Goal: Task Accomplishment & Management: Use online tool/utility

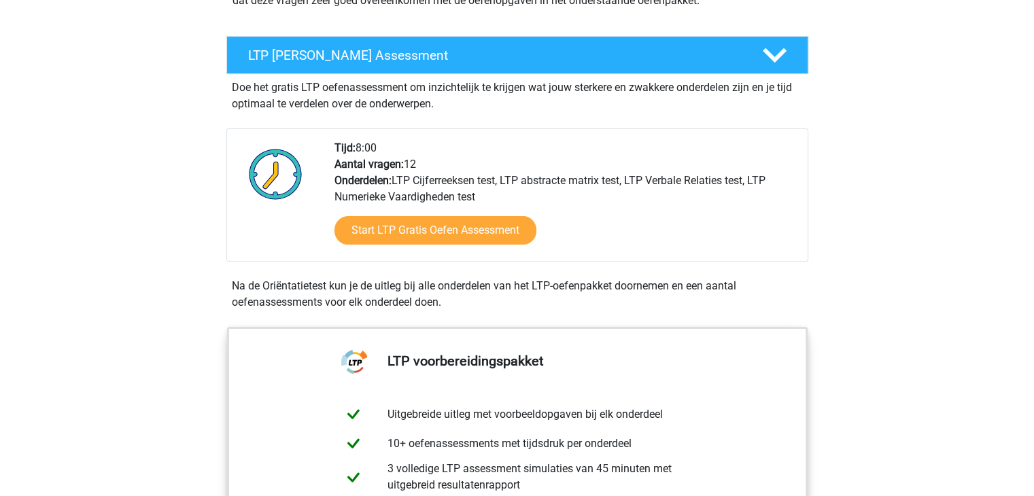
scroll to position [204, 0]
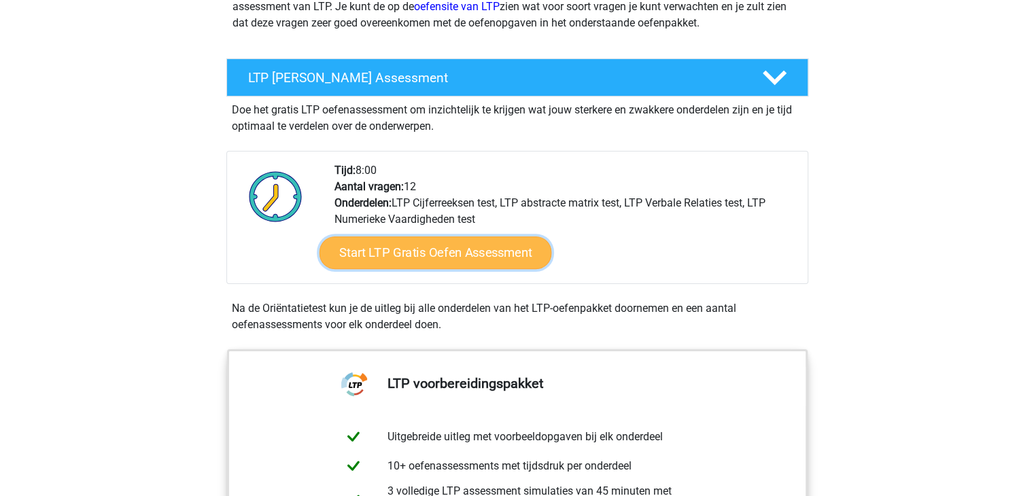
click at [432, 256] on link "Start LTP Gratis Oefen Assessment" at bounding box center [435, 253] width 233 height 33
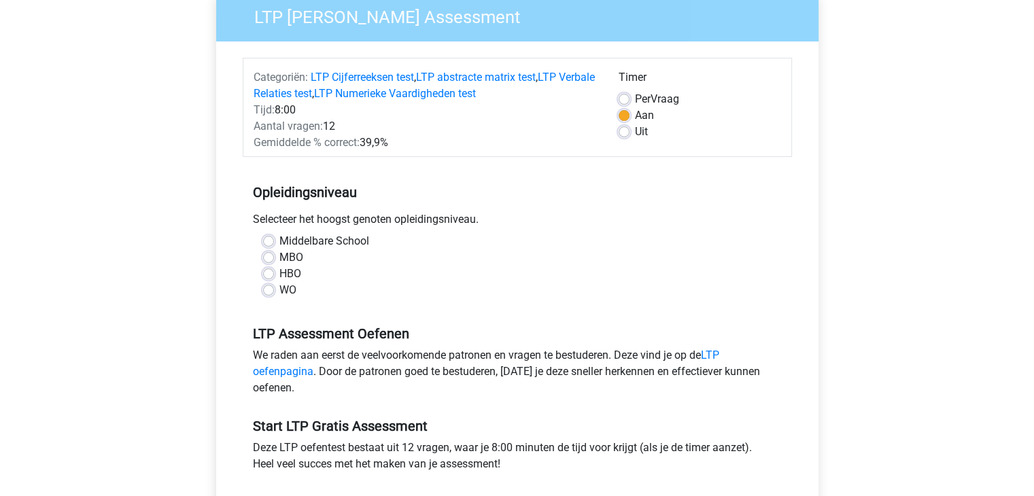
scroll to position [136, 0]
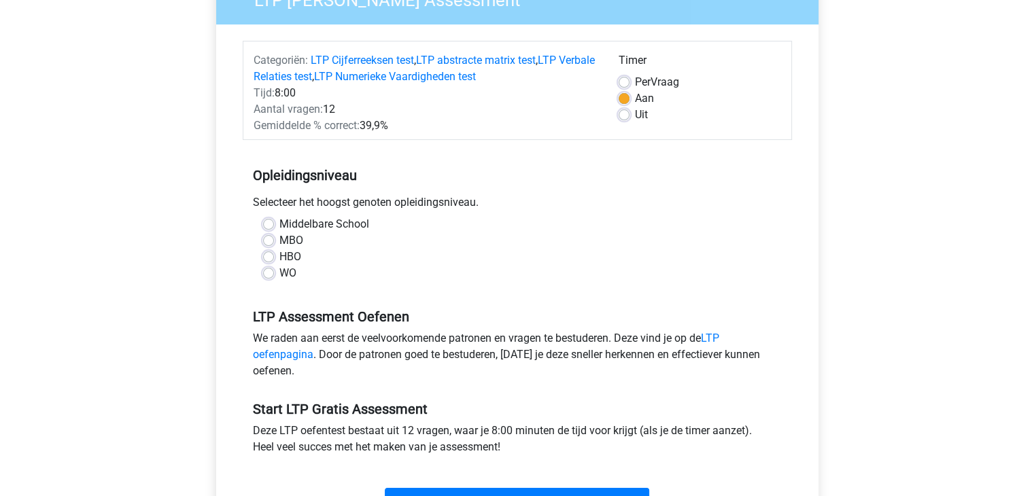
click at [279, 243] on label "MBO" at bounding box center [291, 241] width 24 height 16
click at [270, 243] on input "MBO" at bounding box center [268, 240] width 11 height 14
radio input "true"
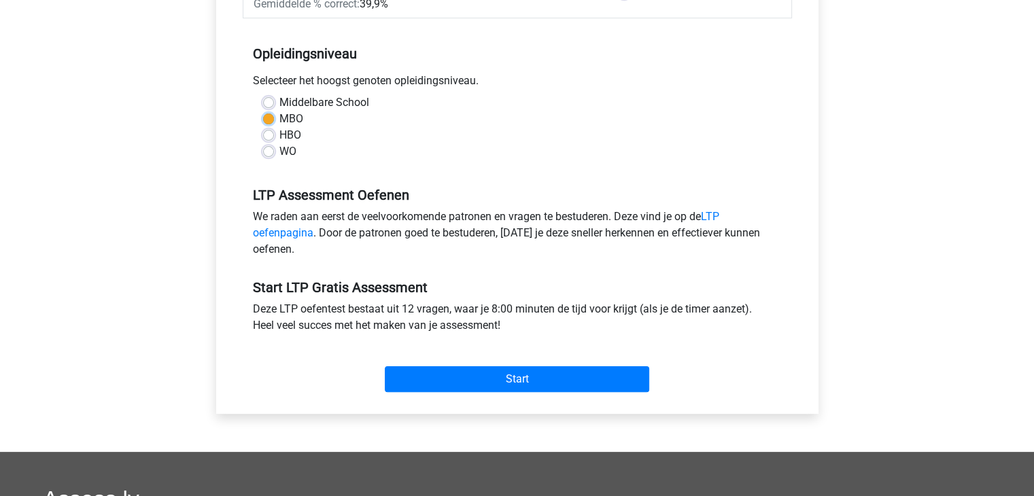
scroll to position [272, 0]
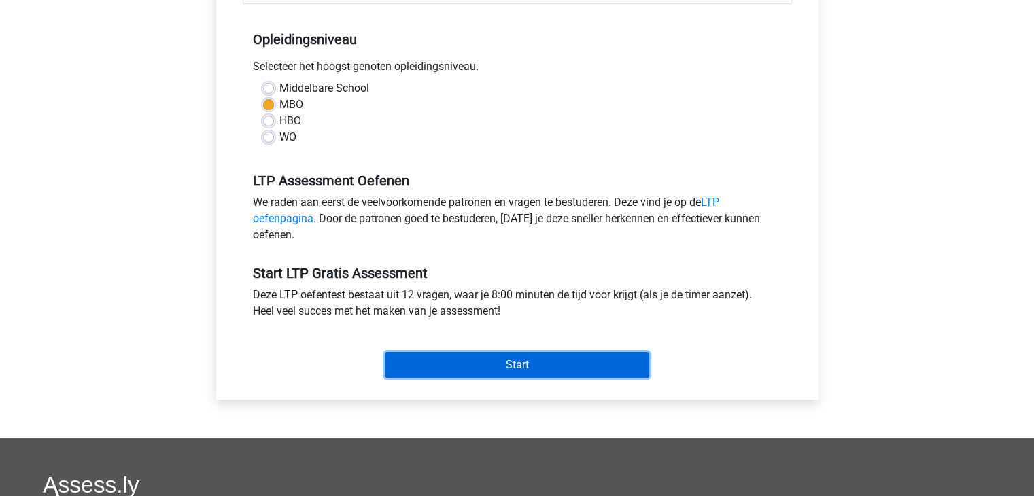
click at [487, 360] on input "Start" at bounding box center [517, 365] width 265 height 26
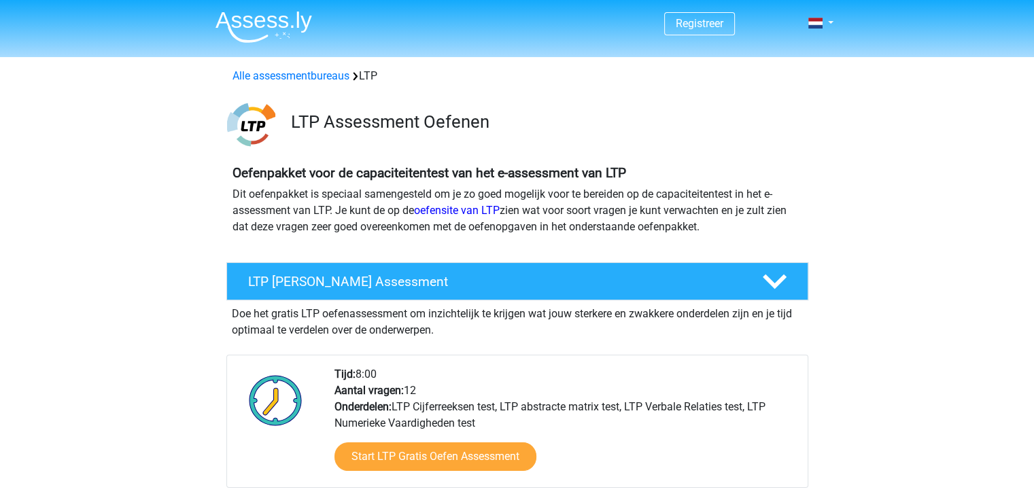
scroll to position [136, 0]
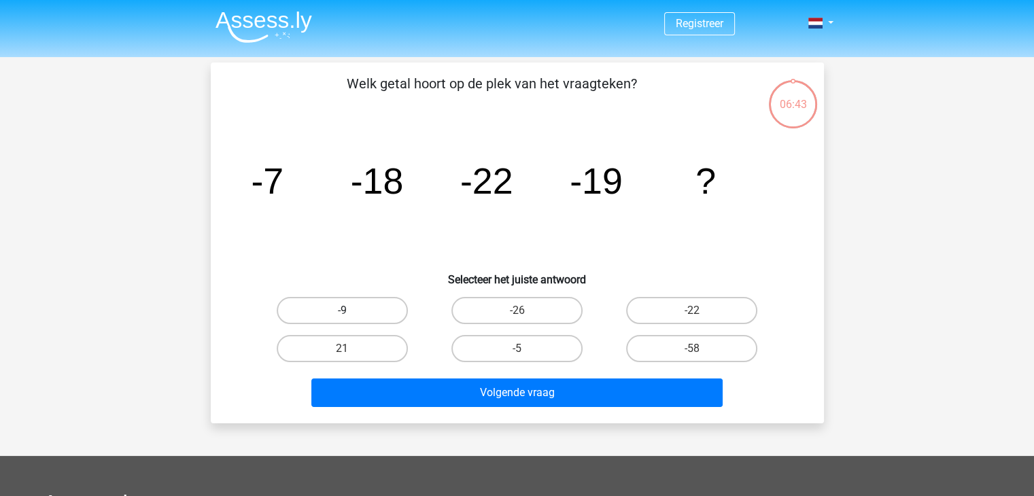
click at [380, 312] on label "-9" at bounding box center [342, 310] width 131 height 27
click at [351, 312] on input "-9" at bounding box center [346, 315] width 9 height 9
radio input "true"
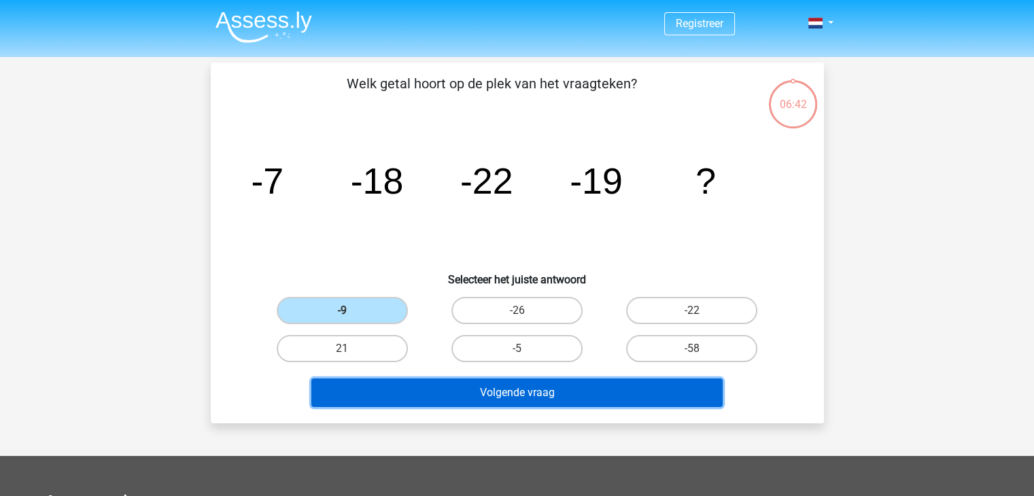
click at [525, 390] on button "Volgende vraag" at bounding box center [516, 393] width 411 height 29
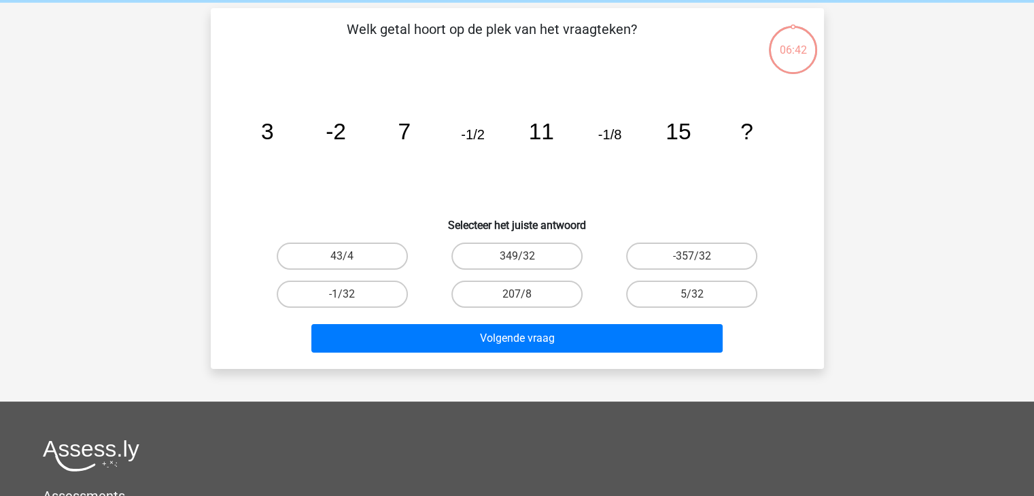
scroll to position [63, 0]
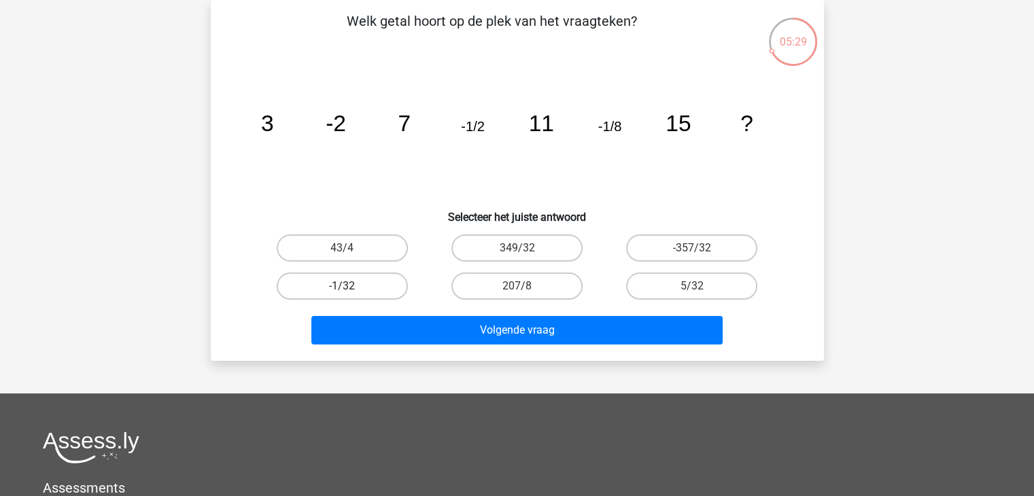
click at [359, 286] on label "-1/32" at bounding box center [342, 286] width 131 height 27
click at [351, 286] on input "-1/32" at bounding box center [346, 290] width 9 height 9
radio input "true"
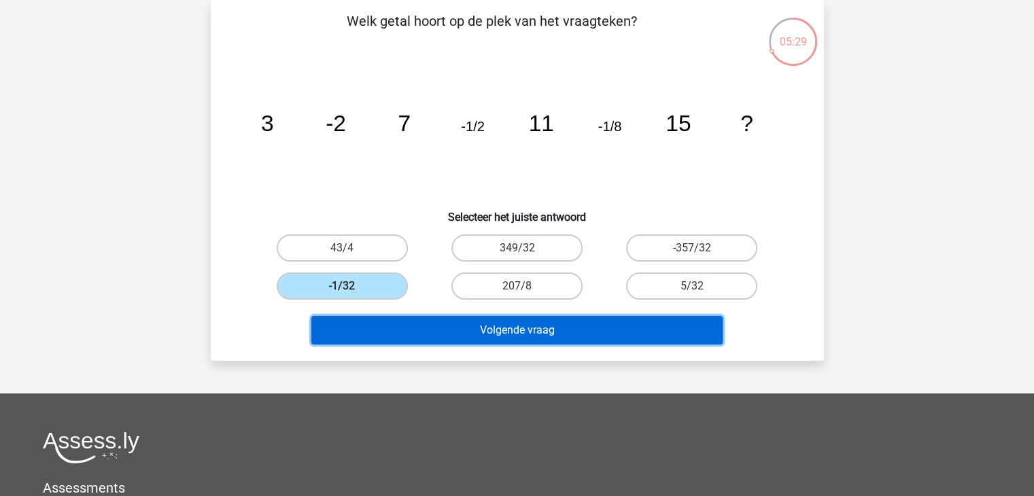
click at [449, 330] on button "Volgende vraag" at bounding box center [516, 330] width 411 height 29
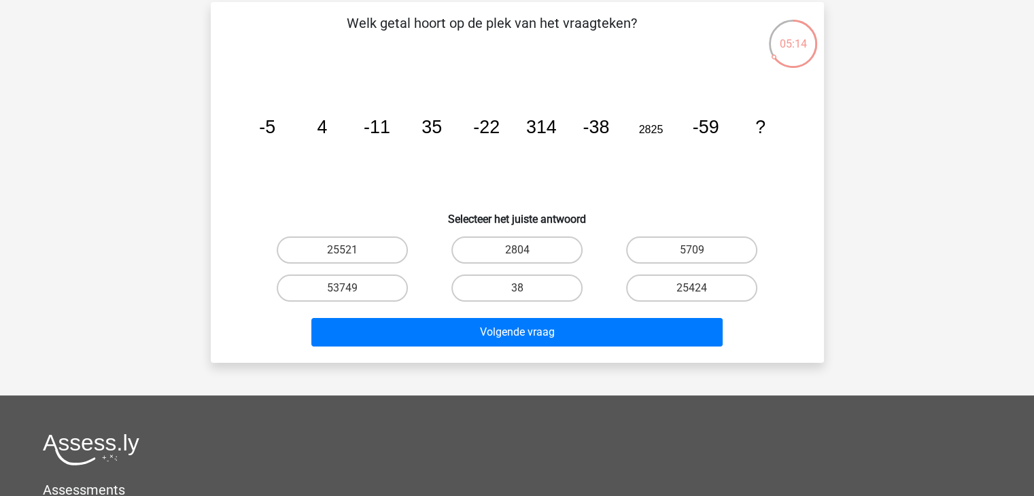
scroll to position [68, 0]
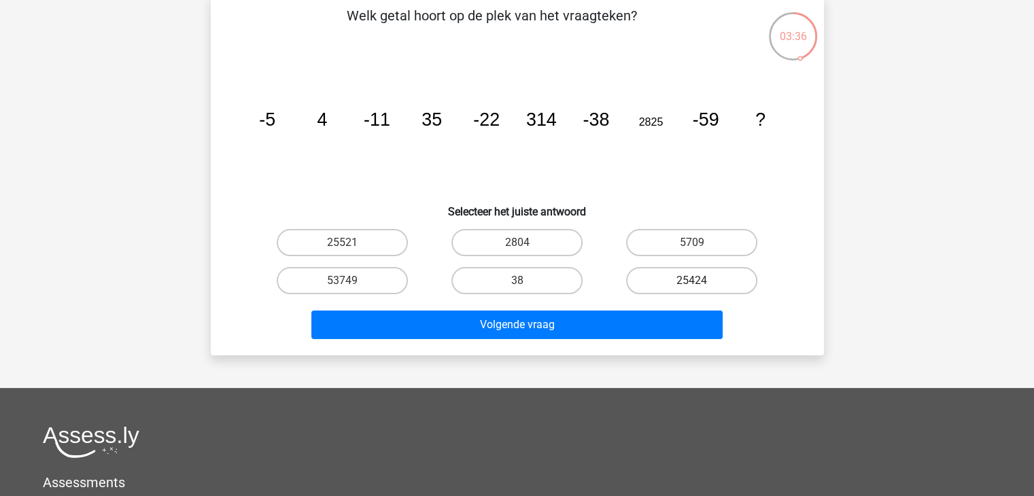
click at [677, 286] on label "25424" at bounding box center [691, 280] width 131 height 27
click at [692, 286] on input "25424" at bounding box center [696, 285] width 9 height 9
radio input "true"
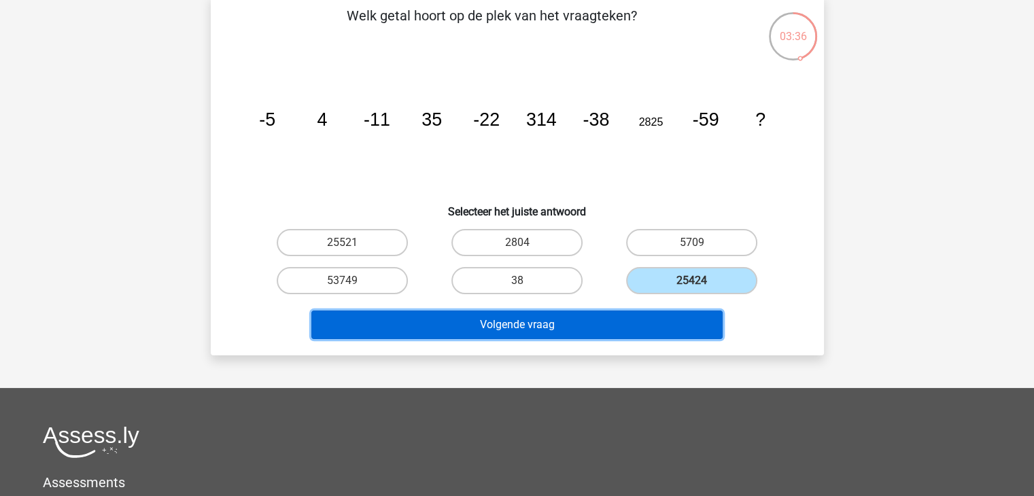
click at [560, 337] on button "Volgende vraag" at bounding box center [516, 325] width 411 height 29
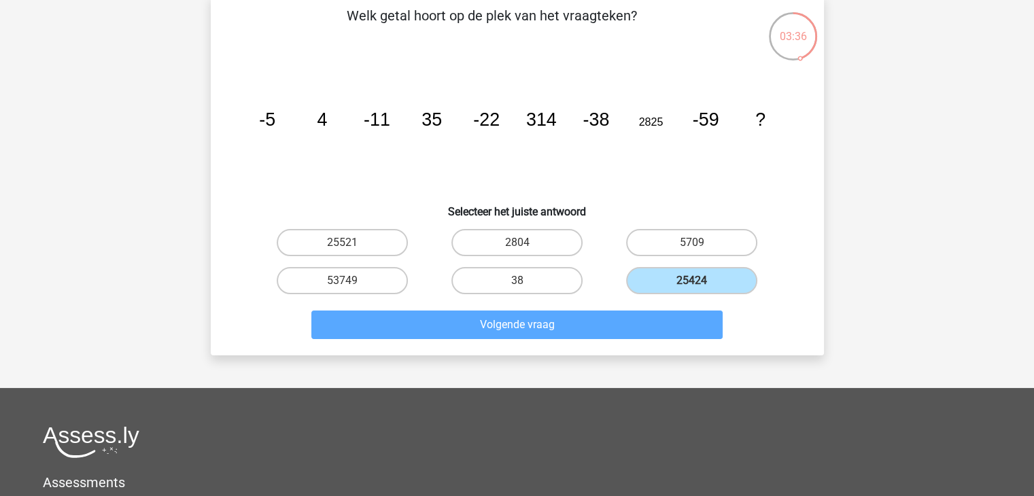
scroll to position [63, 0]
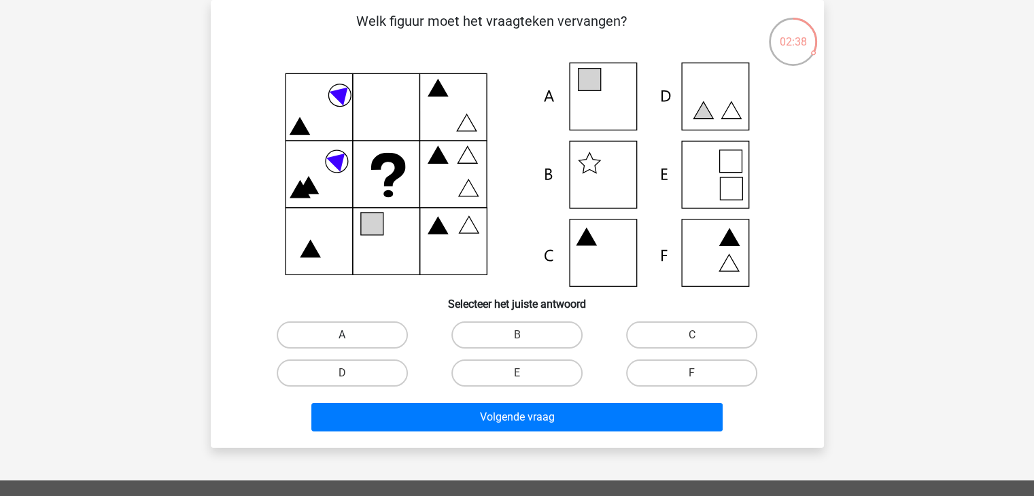
click at [363, 326] on label "A" at bounding box center [342, 335] width 131 height 27
click at [351, 335] on input "A" at bounding box center [346, 339] width 9 height 9
radio input "true"
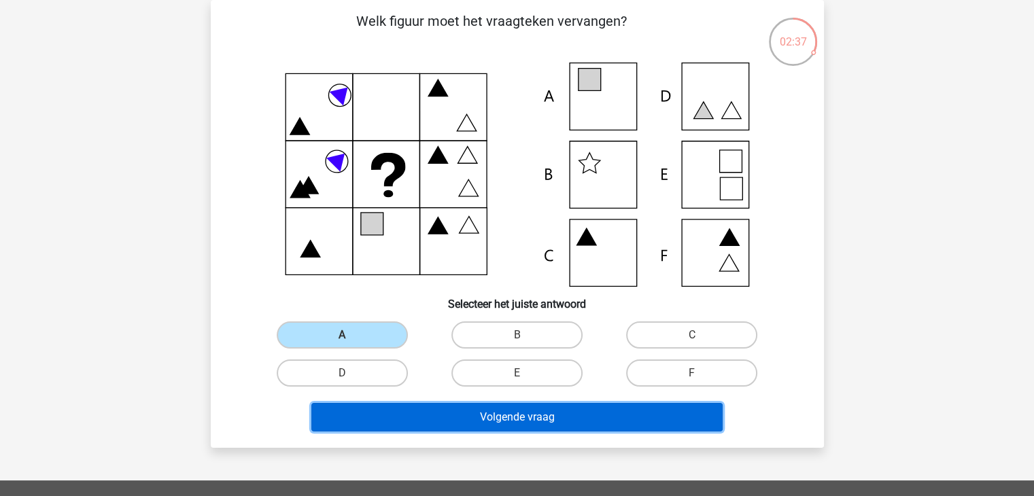
click at [521, 413] on button "Volgende vraag" at bounding box center [516, 417] width 411 height 29
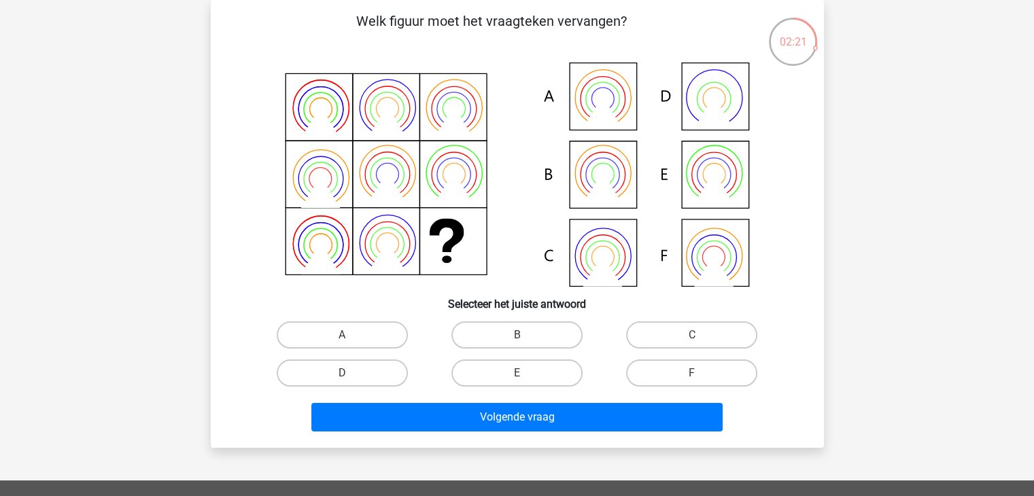
click at [612, 185] on icon at bounding box center [517, 175] width 548 height 224
click at [489, 335] on label "B" at bounding box center [517, 335] width 131 height 27
click at [517, 335] on input "B" at bounding box center [521, 339] width 9 height 9
radio input "true"
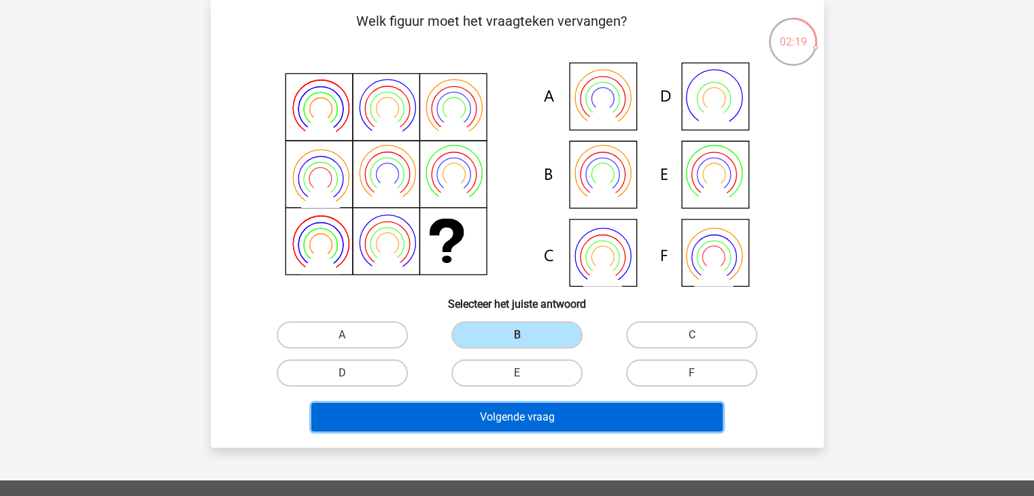
click at [528, 414] on button "Volgende vraag" at bounding box center [516, 417] width 411 height 29
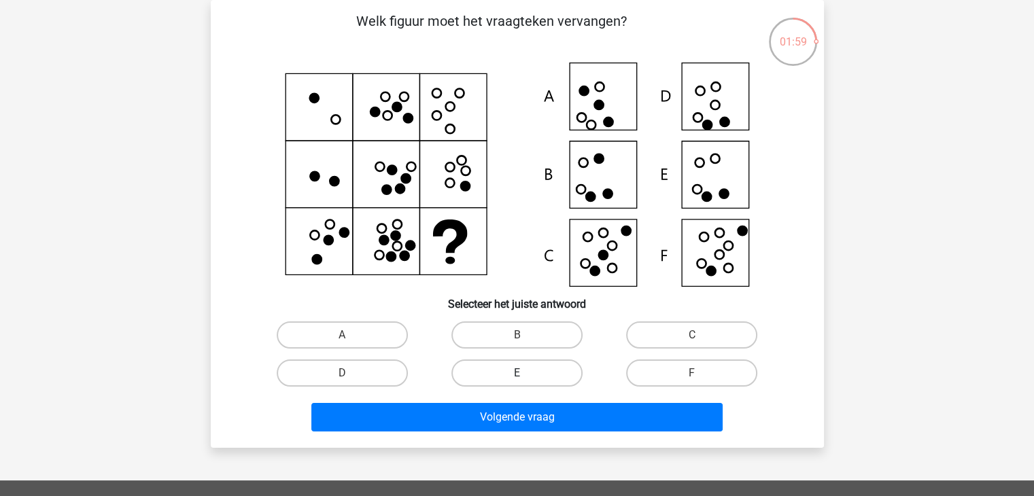
click at [494, 367] on label "E" at bounding box center [517, 373] width 131 height 27
click at [517, 373] on input "E" at bounding box center [521, 377] width 9 height 9
radio input "true"
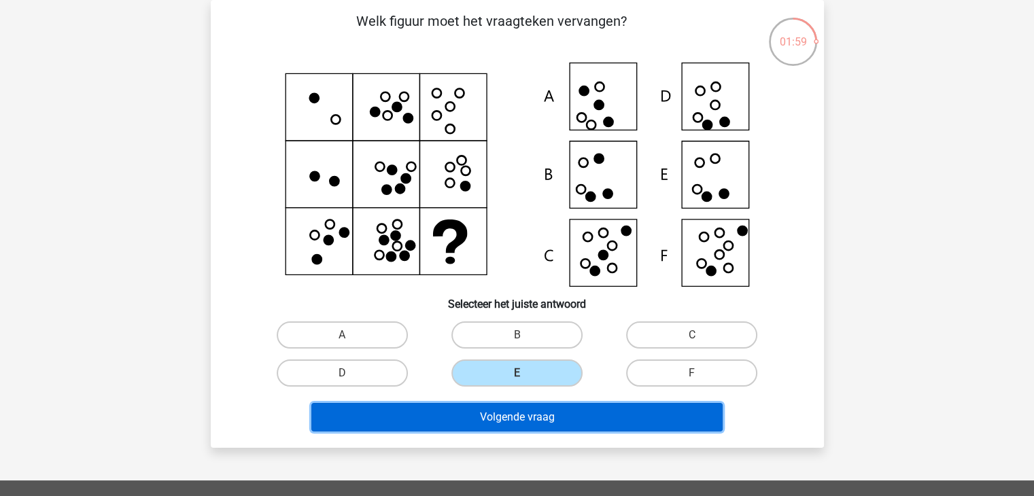
click at [484, 407] on button "Volgende vraag" at bounding box center [516, 417] width 411 height 29
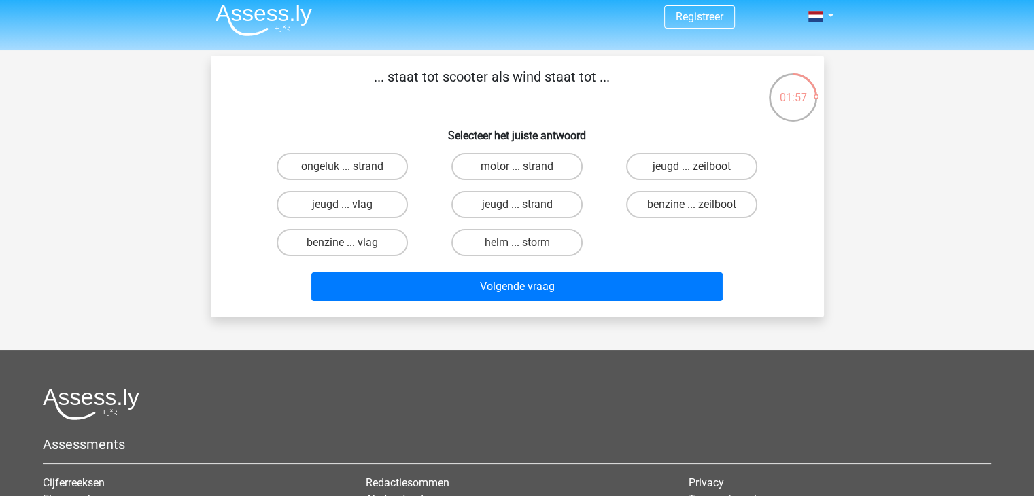
scroll to position [0, 0]
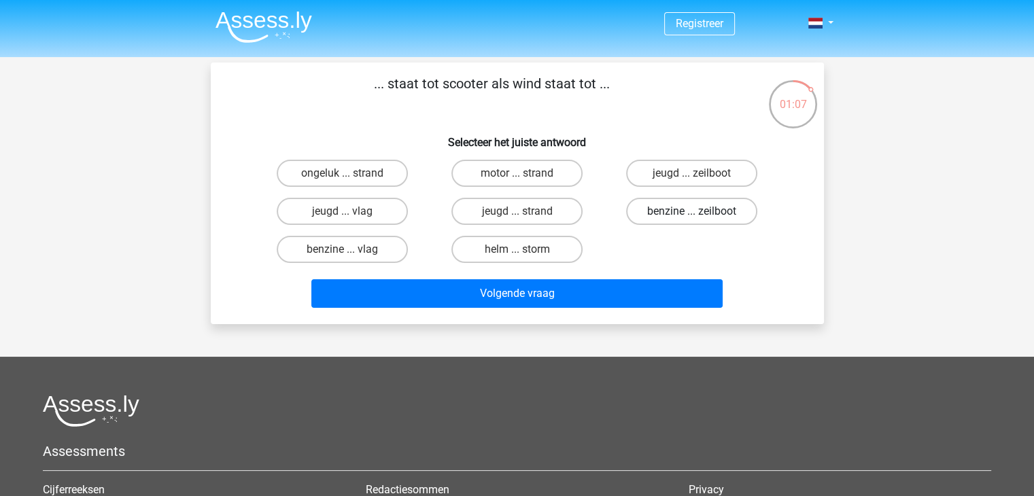
click at [719, 216] on label "benzine ... zeilboot" at bounding box center [691, 211] width 131 height 27
click at [701, 216] on input "benzine ... zeilboot" at bounding box center [696, 215] width 9 height 9
radio input "true"
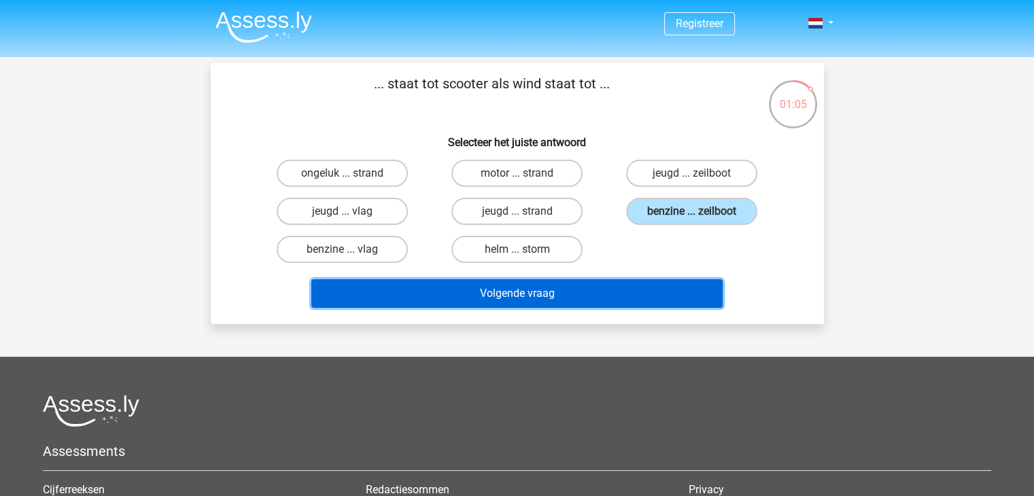
click at [547, 296] on button "Volgende vraag" at bounding box center [516, 293] width 411 height 29
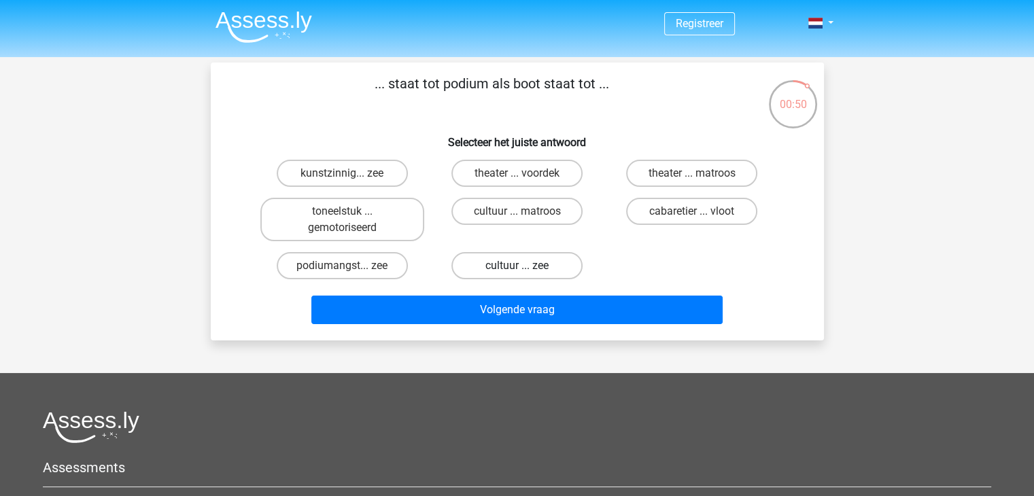
click at [514, 262] on label "cultuur ... zee" at bounding box center [517, 265] width 131 height 27
click at [517, 266] on input "cultuur ... zee" at bounding box center [521, 270] width 9 height 9
radio input "true"
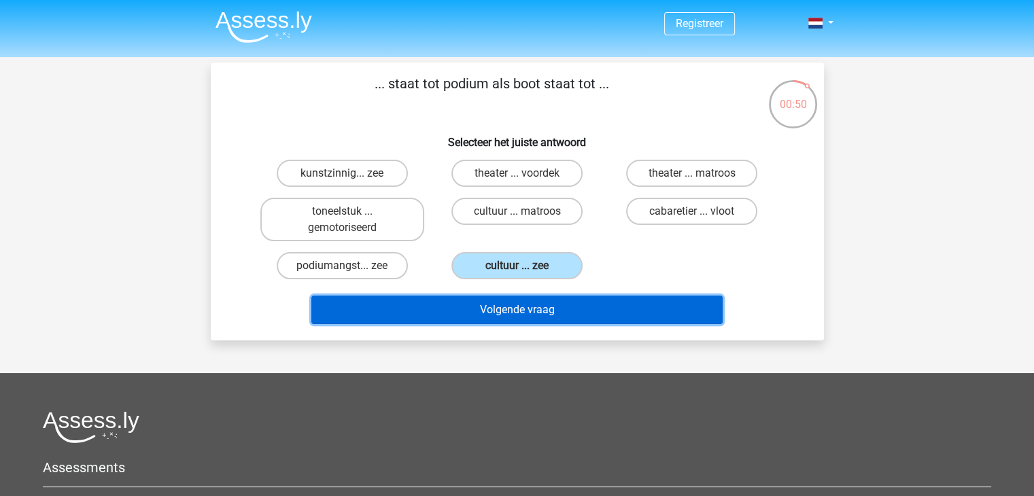
click at [495, 309] on button "Volgende vraag" at bounding box center [516, 310] width 411 height 29
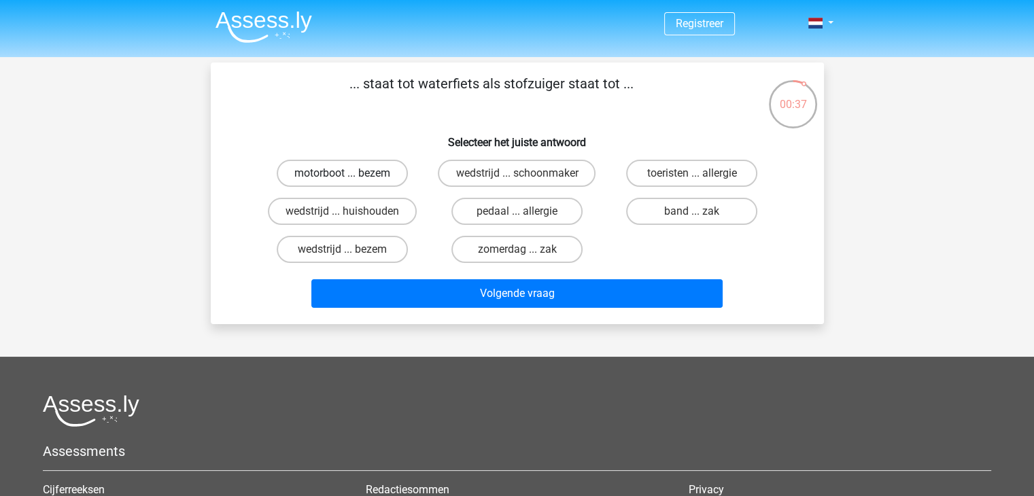
click at [381, 175] on label "motorboot ... bezem" at bounding box center [342, 173] width 131 height 27
click at [351, 175] on input "motorboot ... bezem" at bounding box center [346, 177] width 9 height 9
radio input "true"
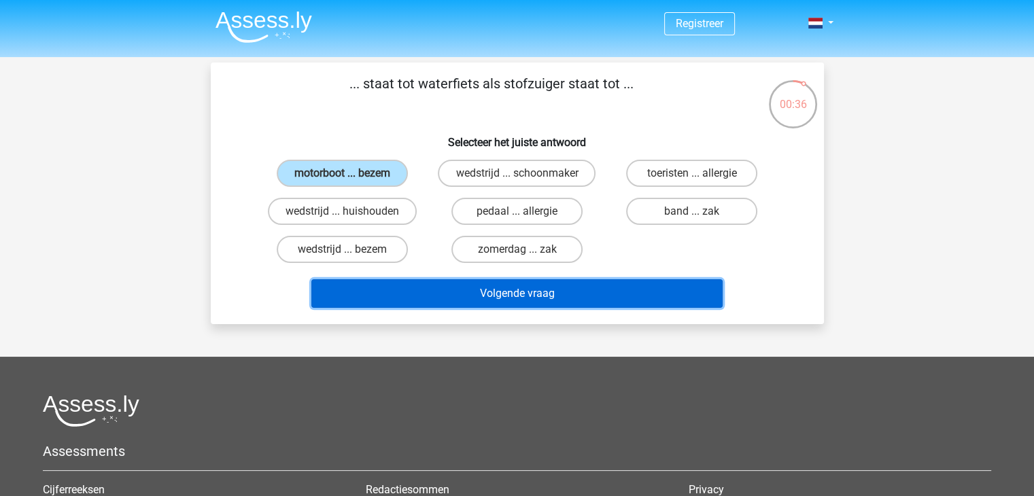
click at [530, 296] on button "Volgende vraag" at bounding box center [516, 293] width 411 height 29
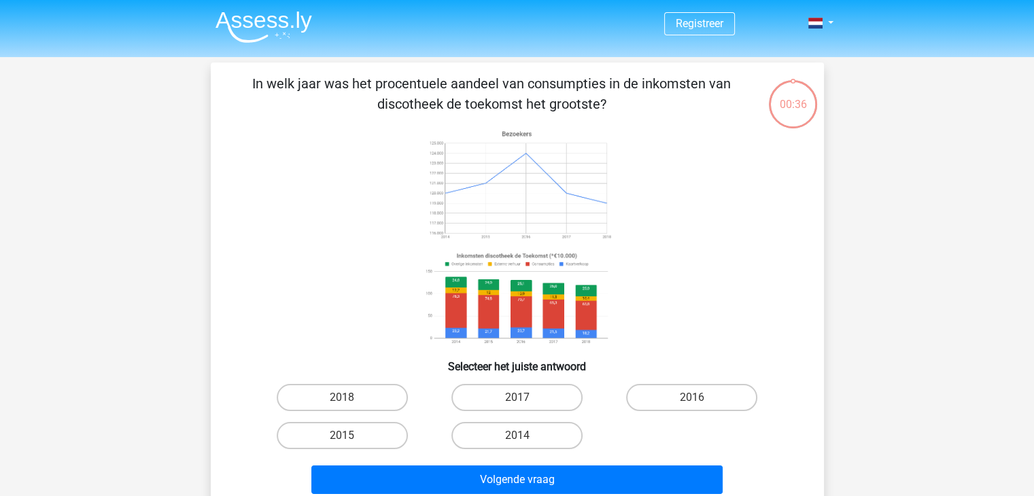
scroll to position [63, 0]
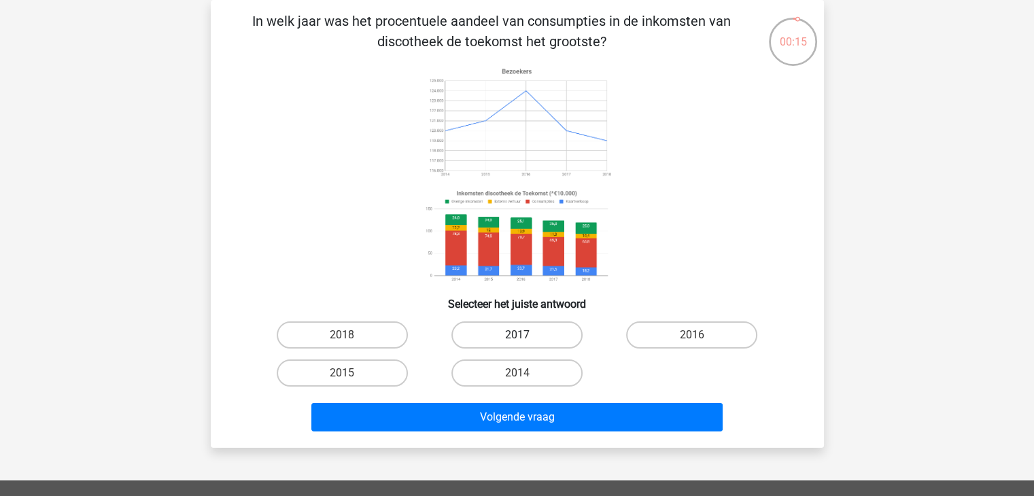
click at [528, 336] on label "2017" at bounding box center [517, 335] width 131 height 27
click at [526, 336] on input "2017" at bounding box center [521, 339] width 9 height 9
radio input "true"
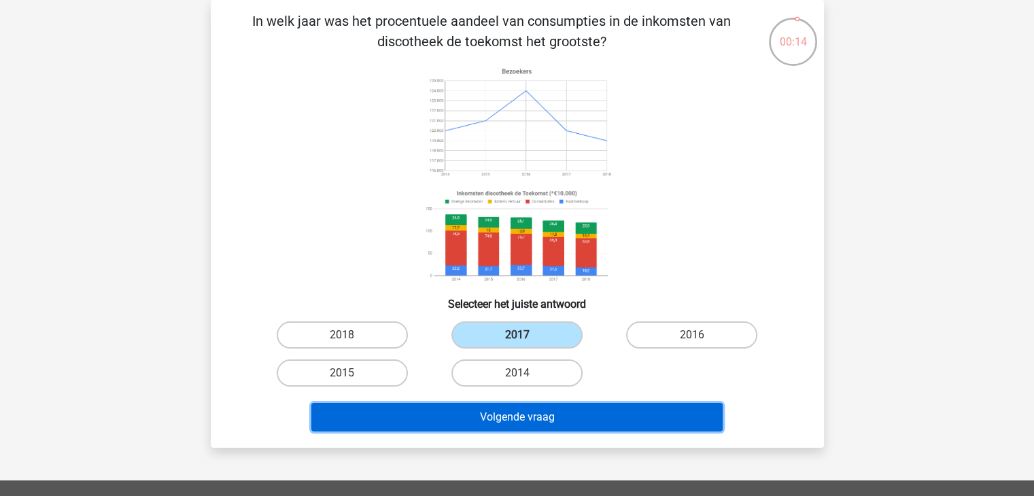
click at [508, 409] on button "Volgende vraag" at bounding box center [516, 417] width 411 height 29
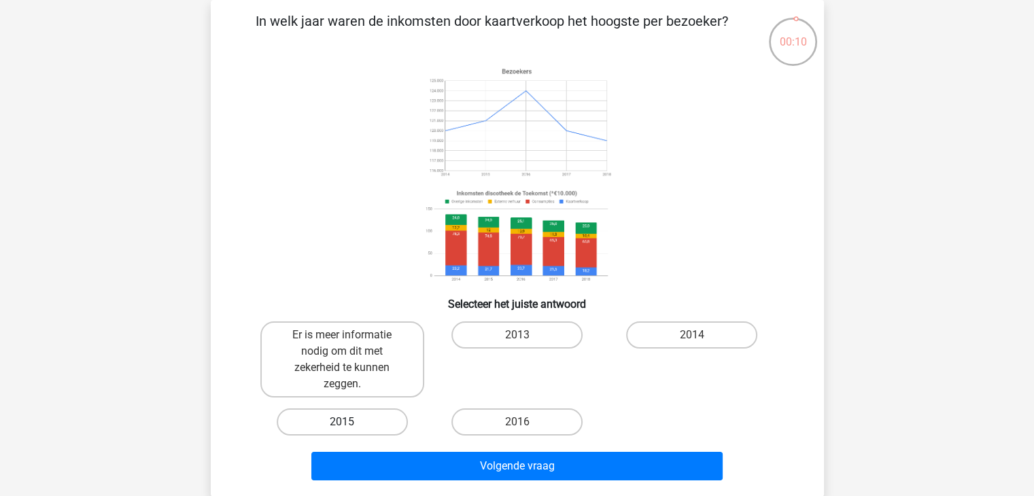
drag, startPoint x: 368, startPoint y: 421, endPoint x: 448, endPoint y: 455, distance: 87.1
click at [367, 422] on label "2015" at bounding box center [342, 422] width 131 height 27
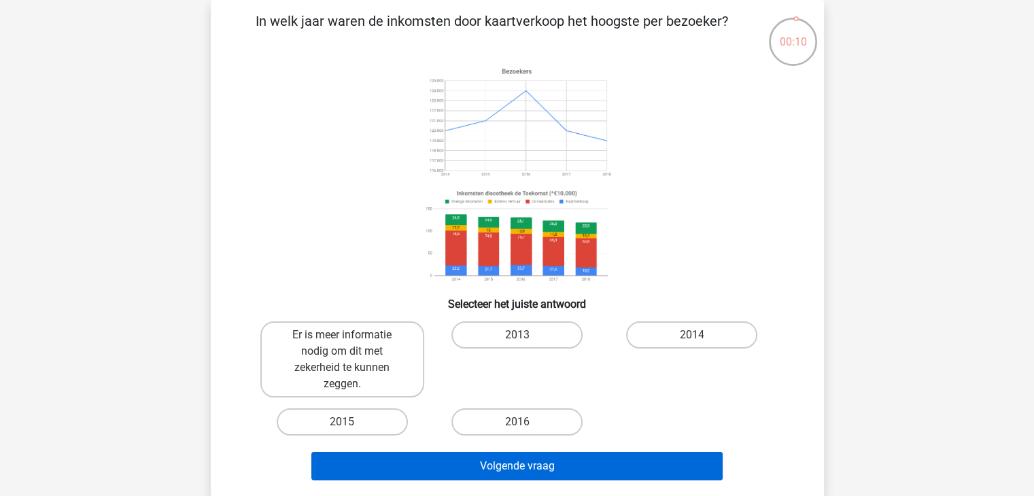
click at [351, 422] on input "2015" at bounding box center [346, 426] width 9 height 9
radio input "true"
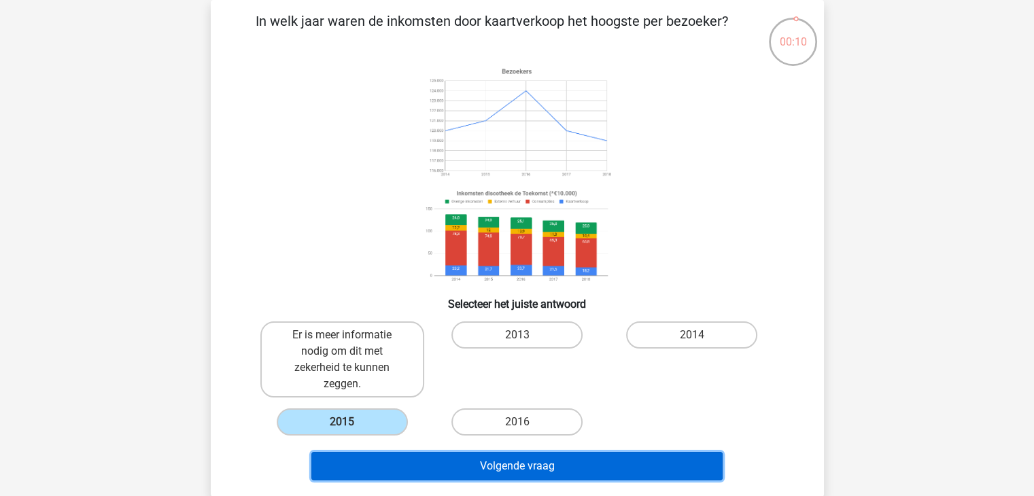
click at [481, 464] on button "Volgende vraag" at bounding box center [516, 466] width 411 height 29
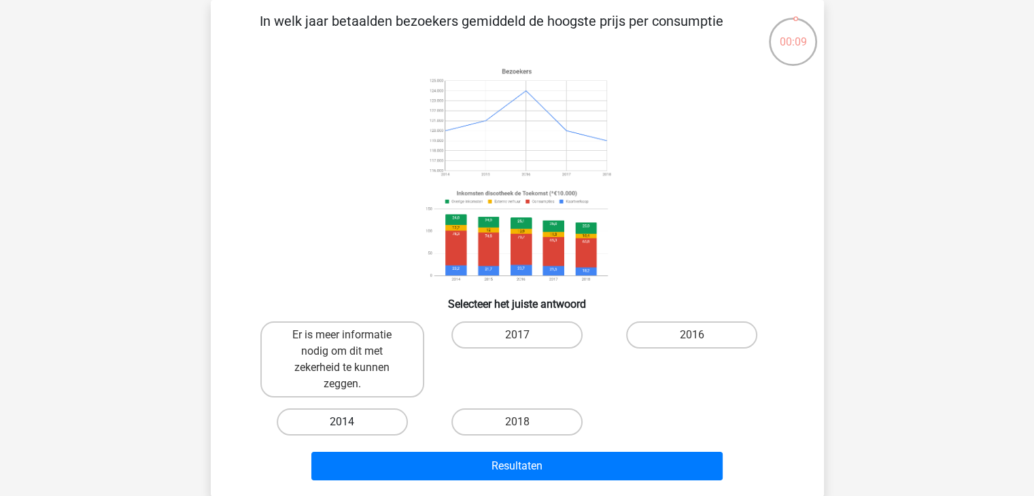
drag, startPoint x: 373, startPoint y: 410, endPoint x: 443, endPoint y: 446, distance: 78.8
click at [373, 411] on label "2014" at bounding box center [342, 422] width 131 height 27
click at [351, 422] on input "2014" at bounding box center [346, 426] width 9 height 9
radio input "true"
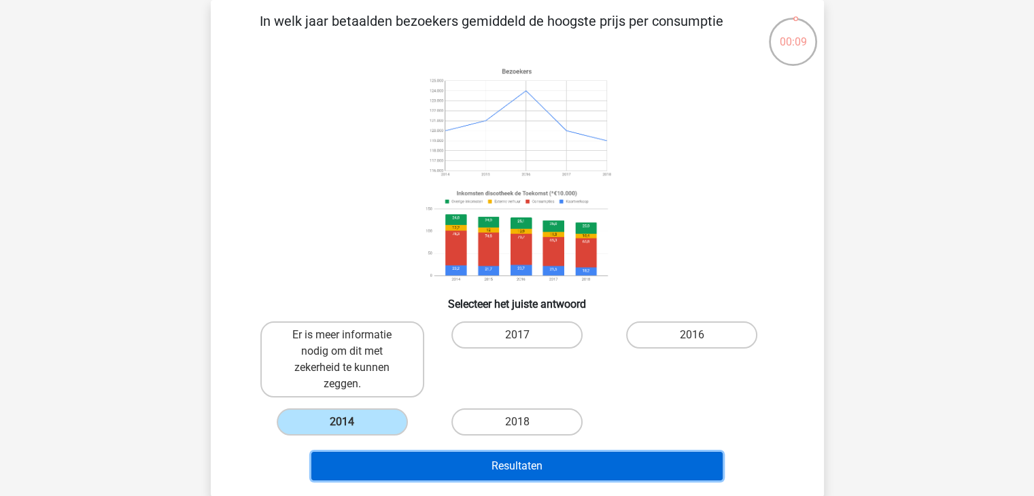
click at [462, 460] on button "Resultaten" at bounding box center [516, 466] width 411 height 29
